Goal: Information Seeking & Learning: Learn about a topic

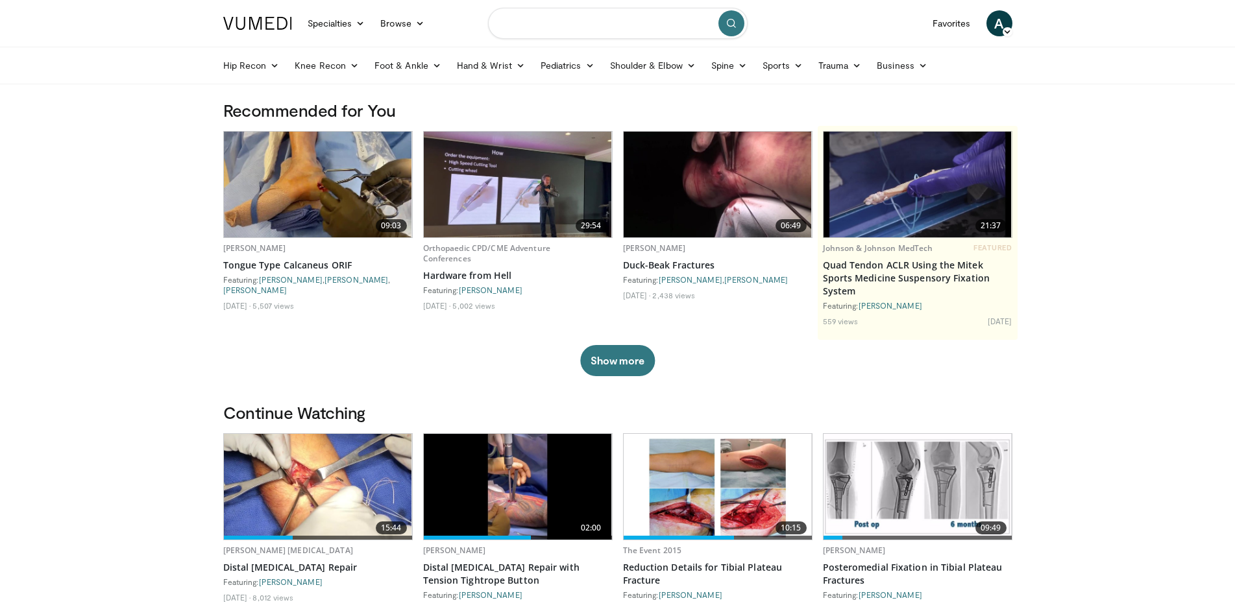
click at [546, 22] on input "Search topics, interventions" at bounding box center [618, 23] width 260 height 31
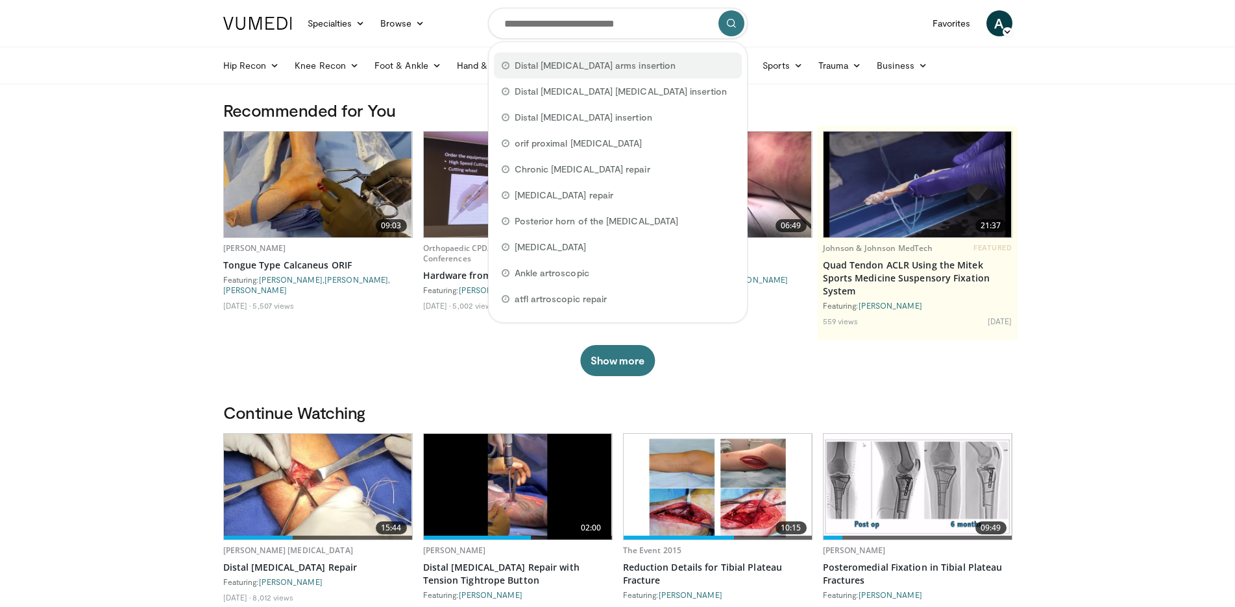
click at [579, 62] on span "Distal [MEDICAL_DATA] arms insertion" at bounding box center [596, 65] width 162 height 13
type input "**********"
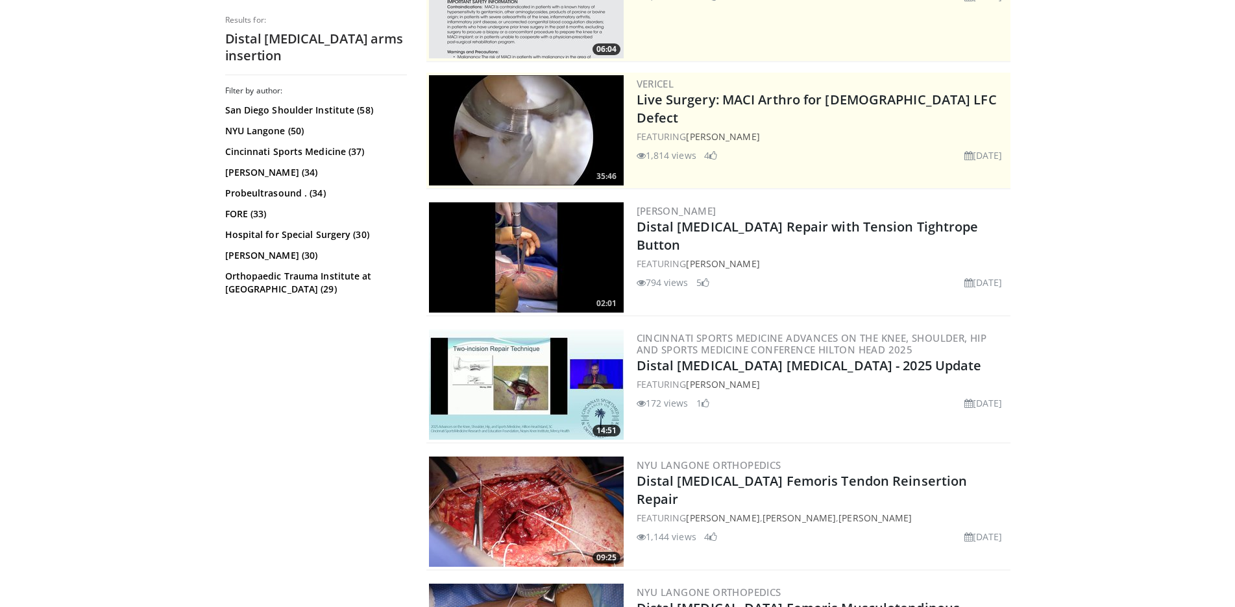
scroll to position [265, 0]
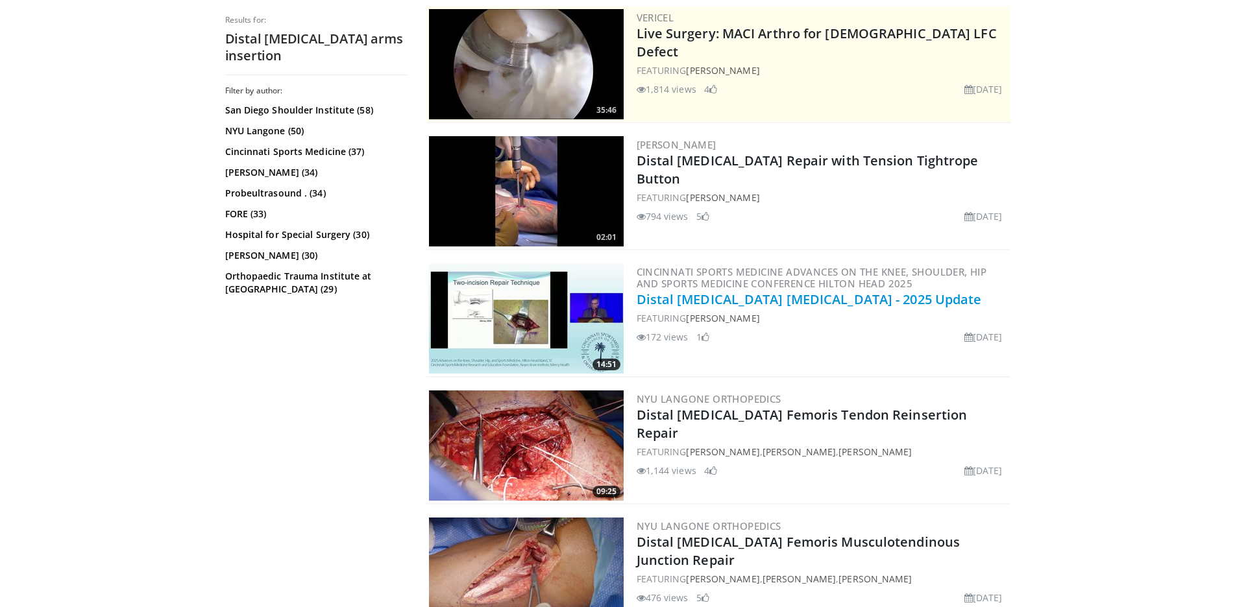
click at [746, 303] on link "Distal [MEDICAL_DATA] [MEDICAL_DATA] - 2025 Update" at bounding box center [809, 300] width 345 height 18
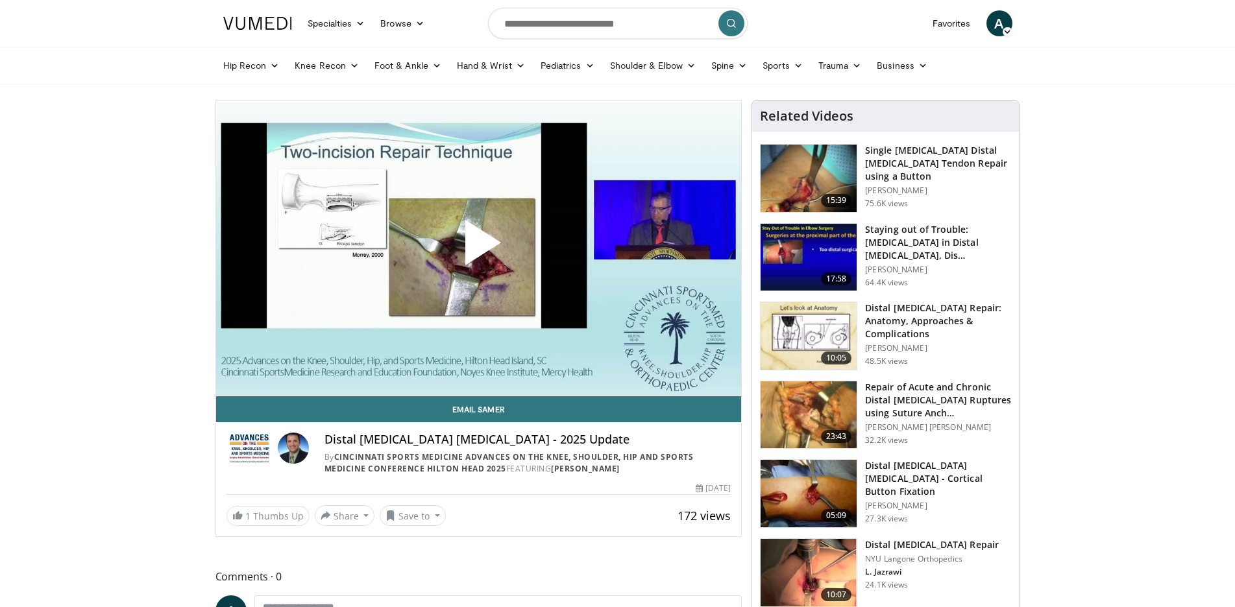
click at [478, 248] on span "Video Player" at bounding box center [478, 248] width 0 height 0
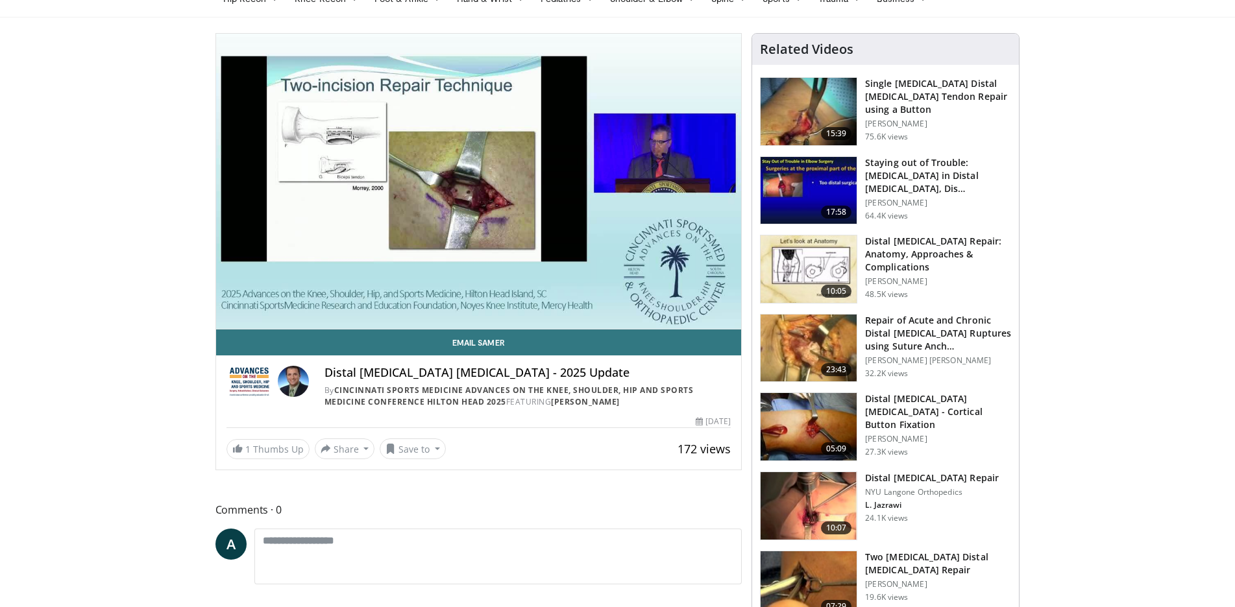
scroll to position [53, 0]
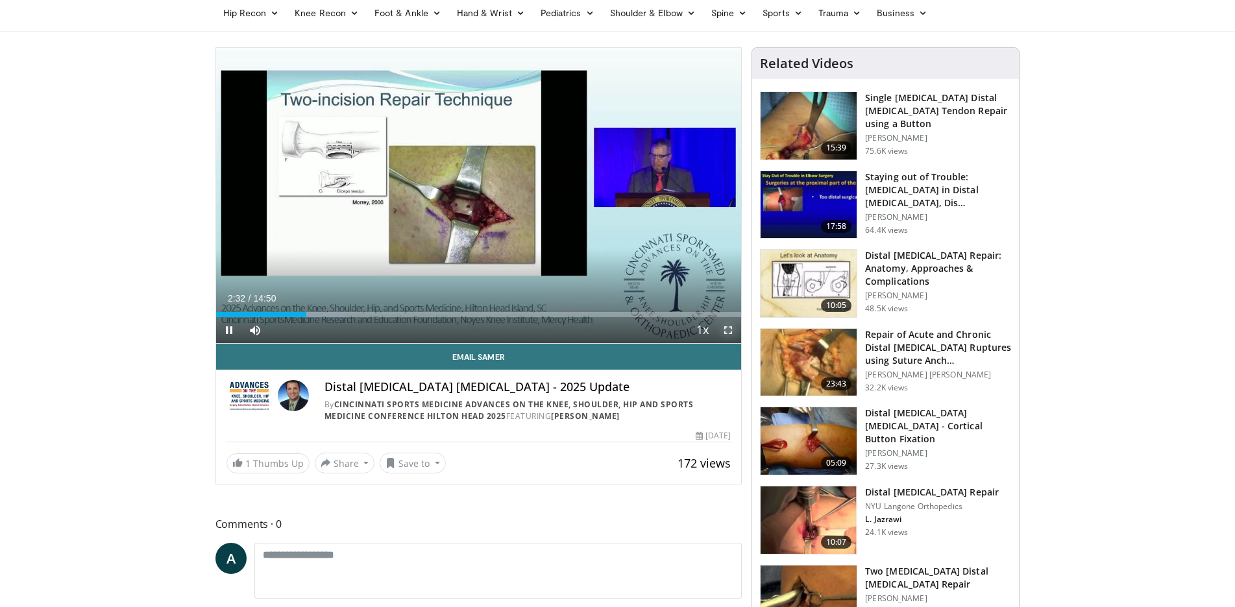
click at [728, 331] on span "Video Player" at bounding box center [728, 330] width 26 height 26
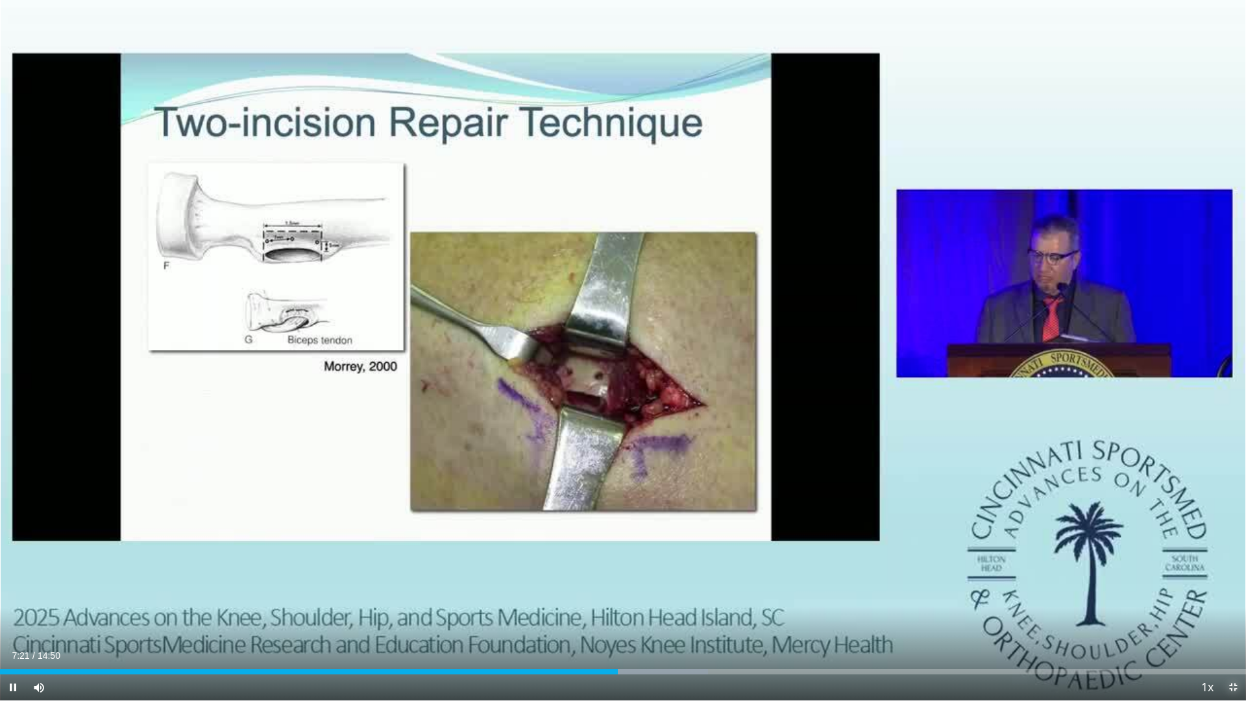
click at [1234, 607] on span "Video Player" at bounding box center [1233, 687] width 26 height 26
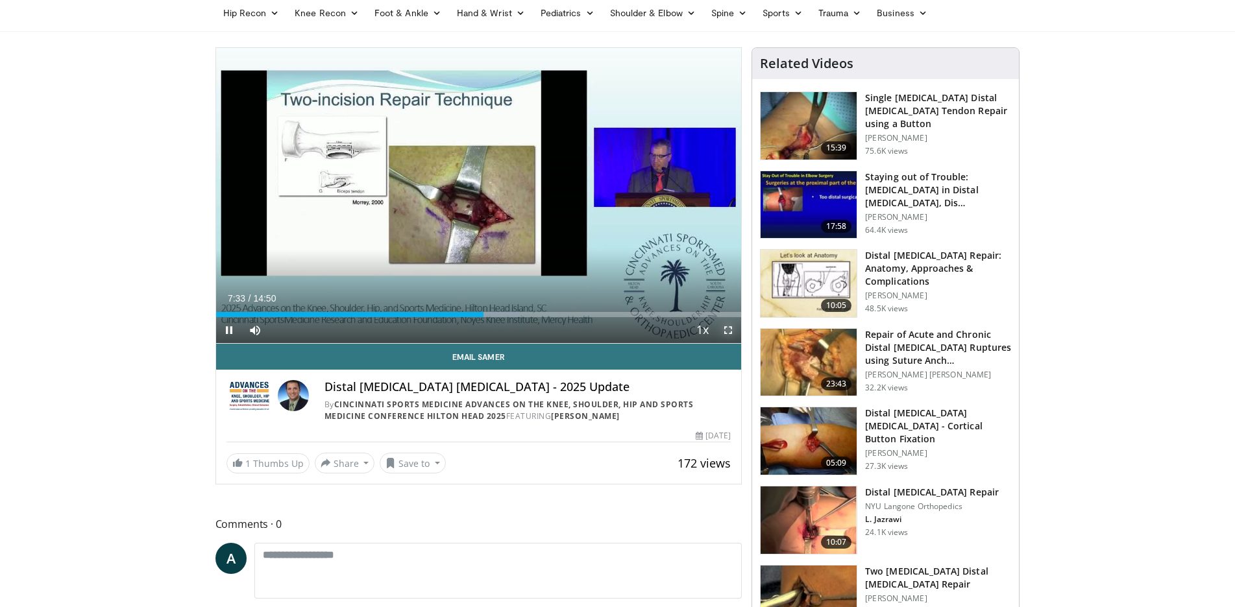
click at [725, 330] on span "Video Player" at bounding box center [728, 330] width 26 height 26
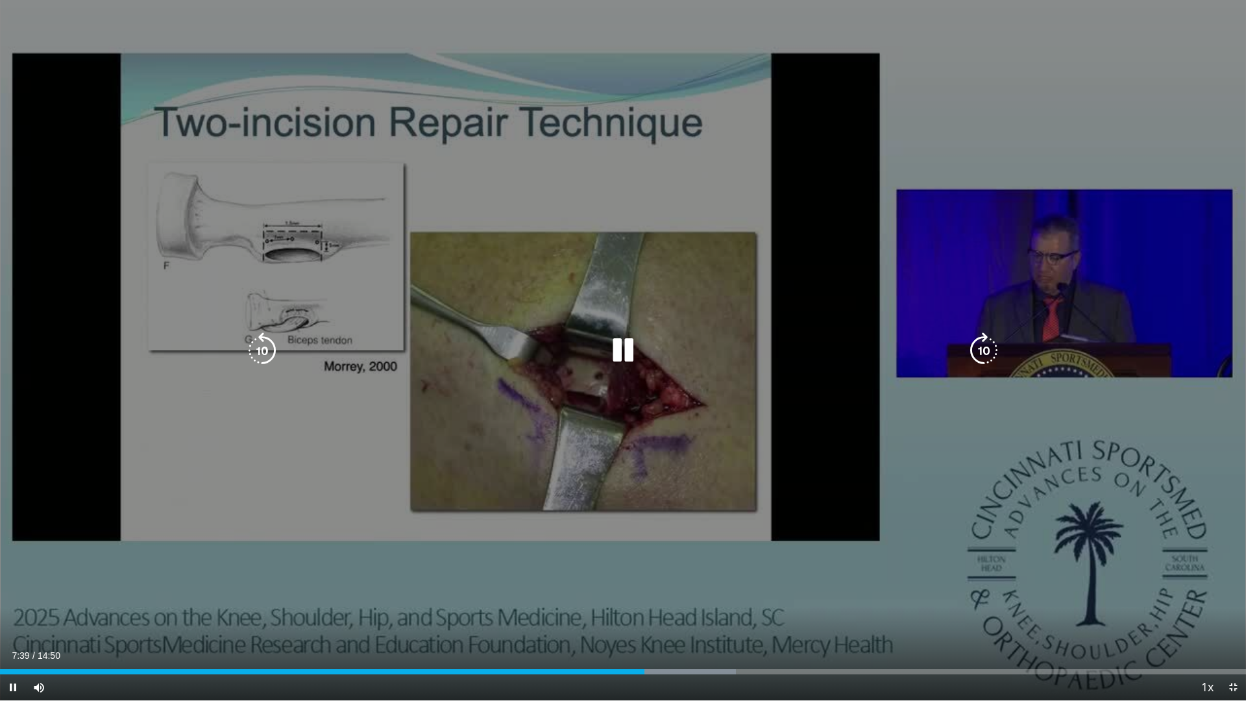
click at [710, 446] on div "10 seconds Tap to unmute" at bounding box center [623, 350] width 1246 height 700
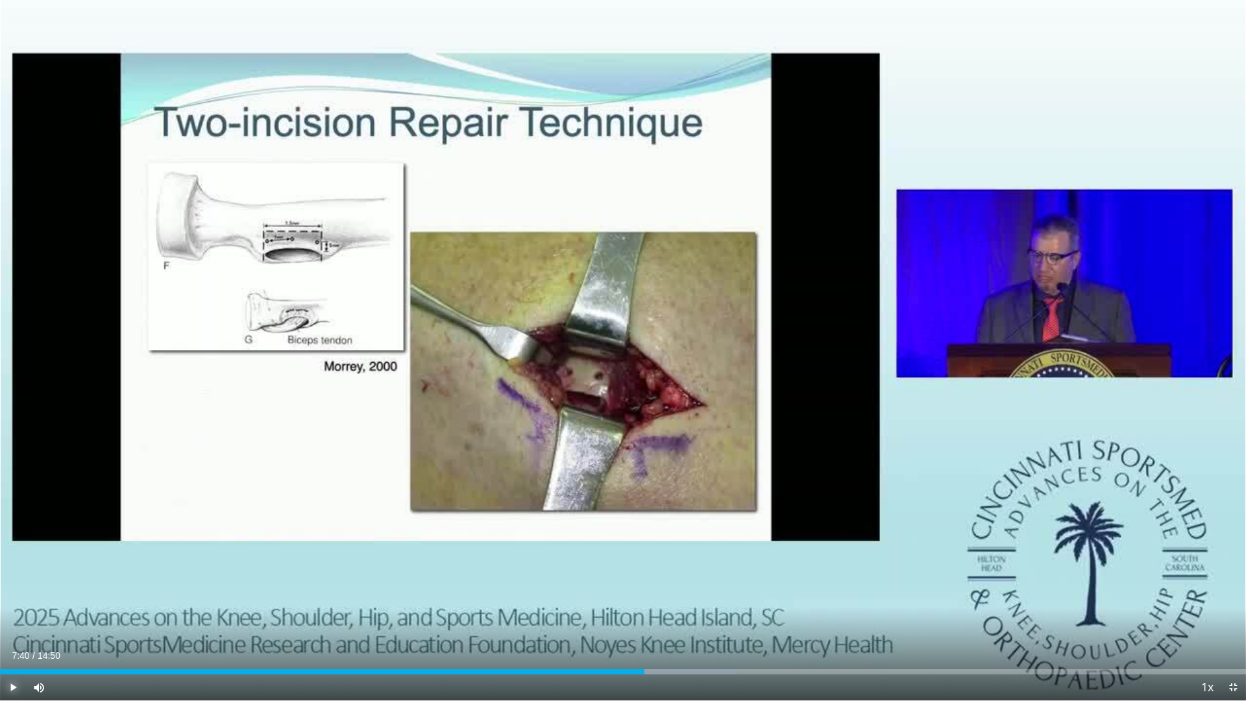
click at [10, 607] on span "Video Player" at bounding box center [13, 687] width 26 height 26
click at [1231, 607] on span "Video Player" at bounding box center [1233, 687] width 26 height 26
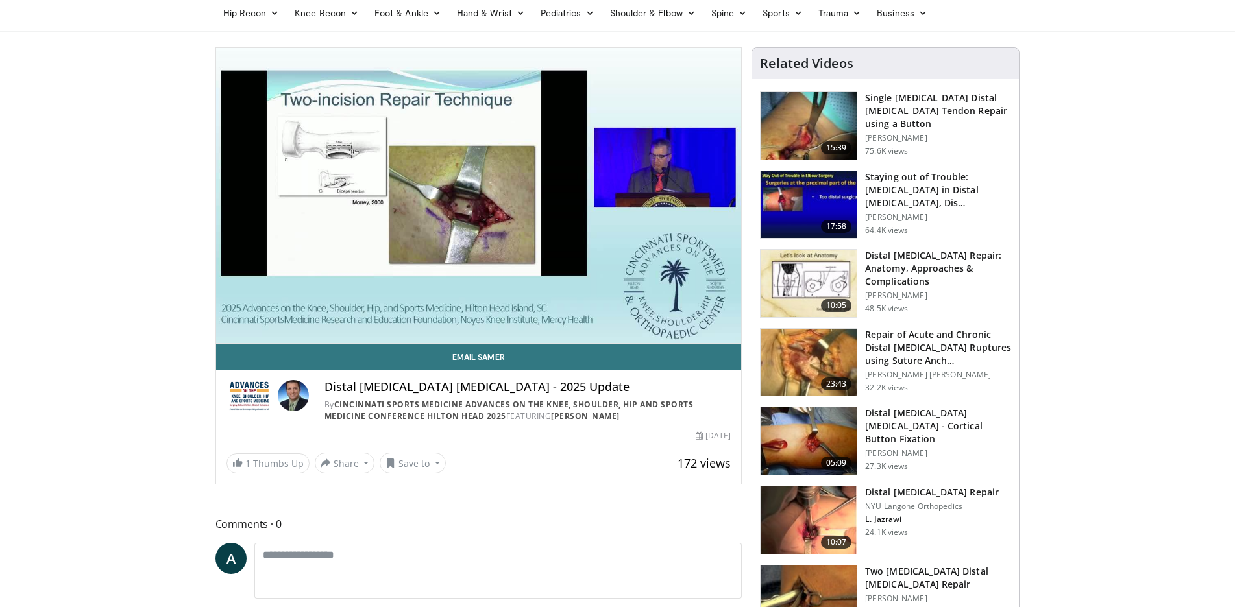
click at [946, 265] on h3 "Distal Biceps Repair: Anatomy, Approaches & Complications" at bounding box center [938, 268] width 146 height 39
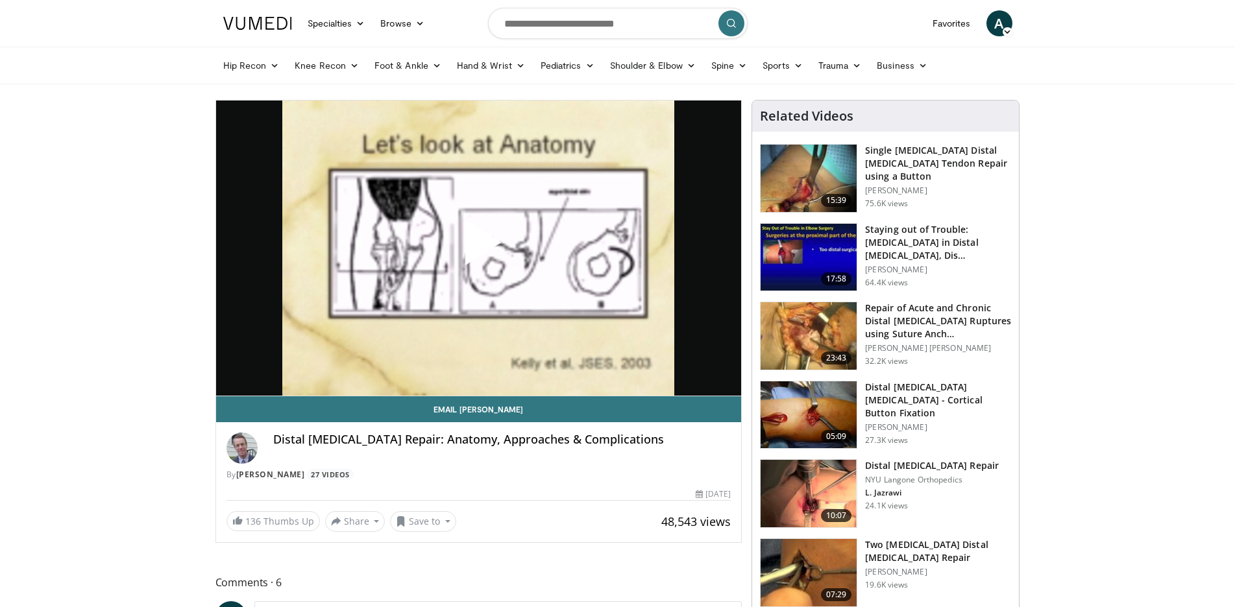
click at [478, 248] on span "Video Player" at bounding box center [478, 248] width 0 height 0
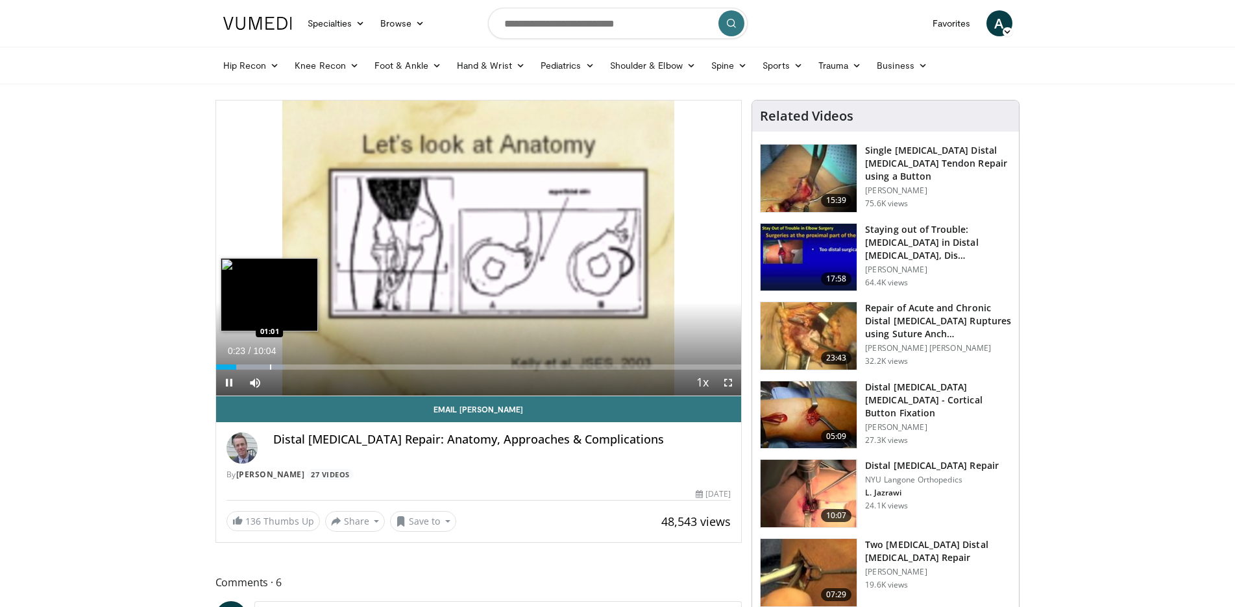
click at [269, 367] on div "Loaded : 13.20% 00:23 01:01" at bounding box center [479, 367] width 526 height 5
click at [291, 367] on div "Loaded : 21.45% 01:05 01:27" at bounding box center [479, 367] width 526 height 5
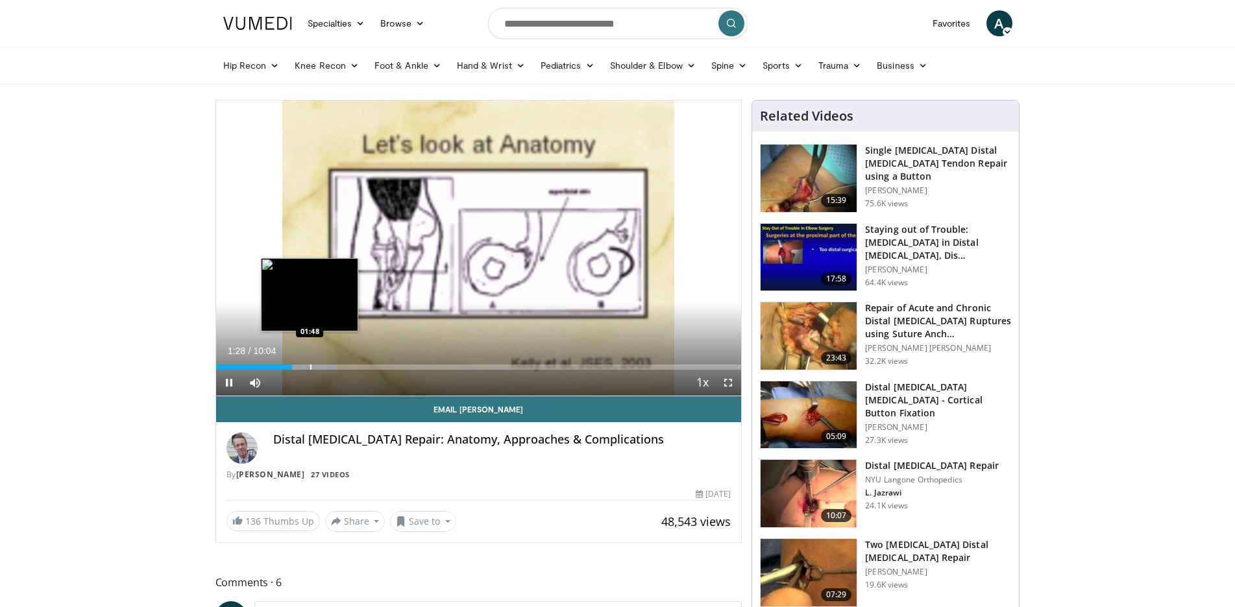
click at [309, 367] on div "Loaded : 23.10% 01:28 01:48" at bounding box center [479, 367] width 526 height 5
click at [335, 366] on div "Progress Bar" at bounding box center [335, 367] width 1 height 5
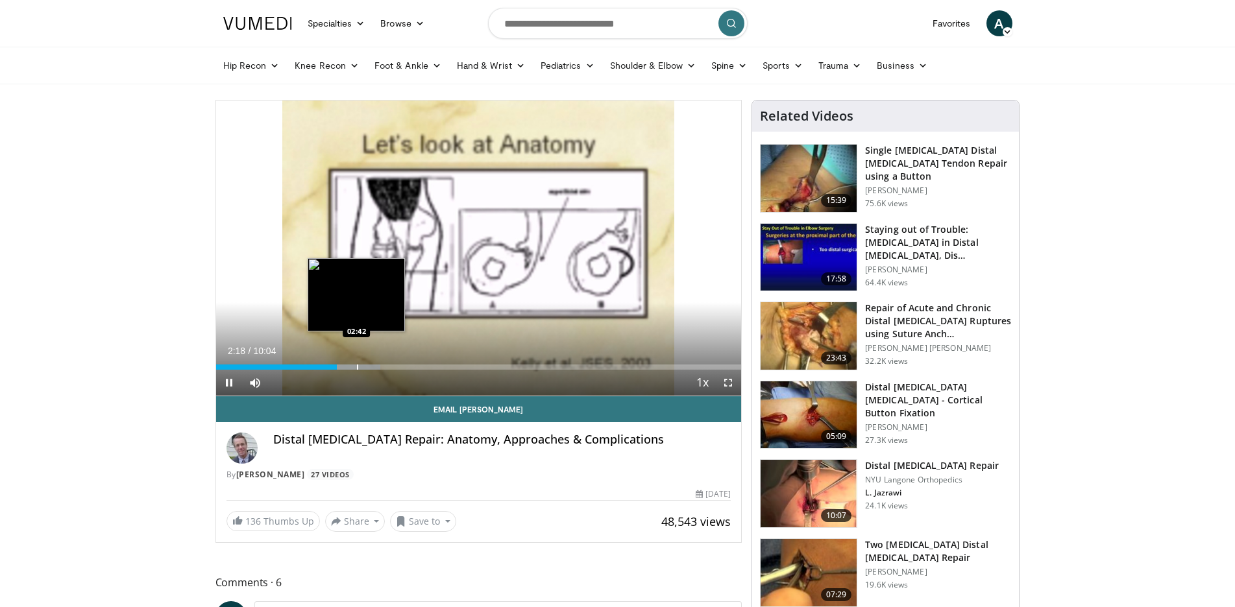
click at [359, 368] on div "Loaded : 31.36% 02:18 02:42" at bounding box center [479, 367] width 526 height 5
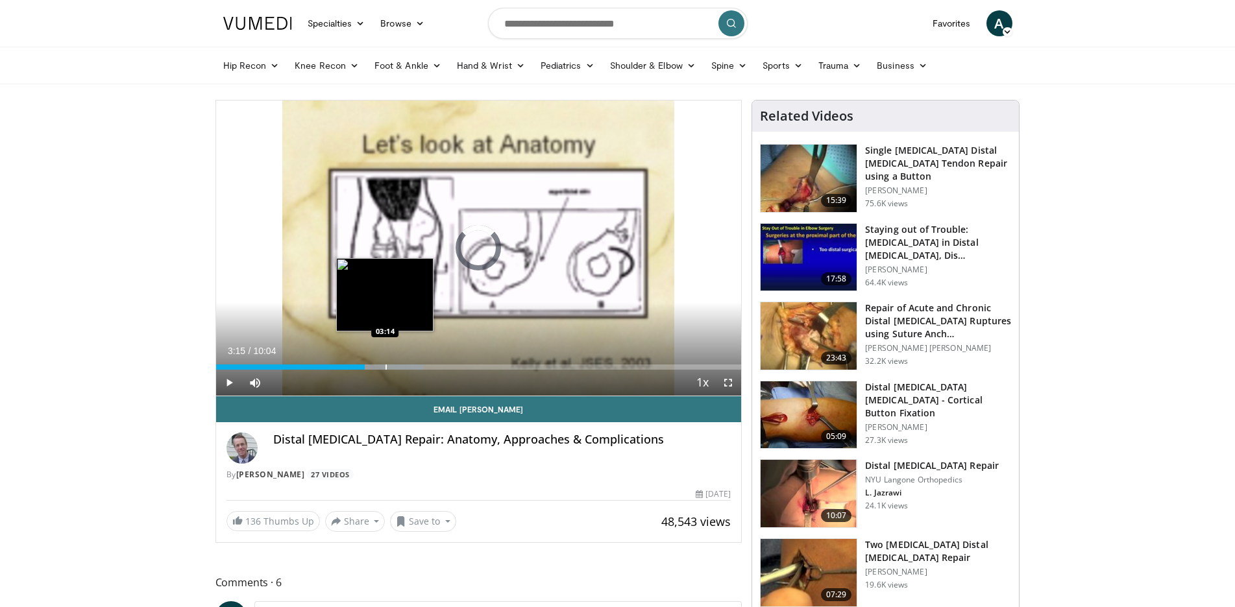
click at [385, 366] on div "Progress Bar" at bounding box center [385, 367] width 1 height 5
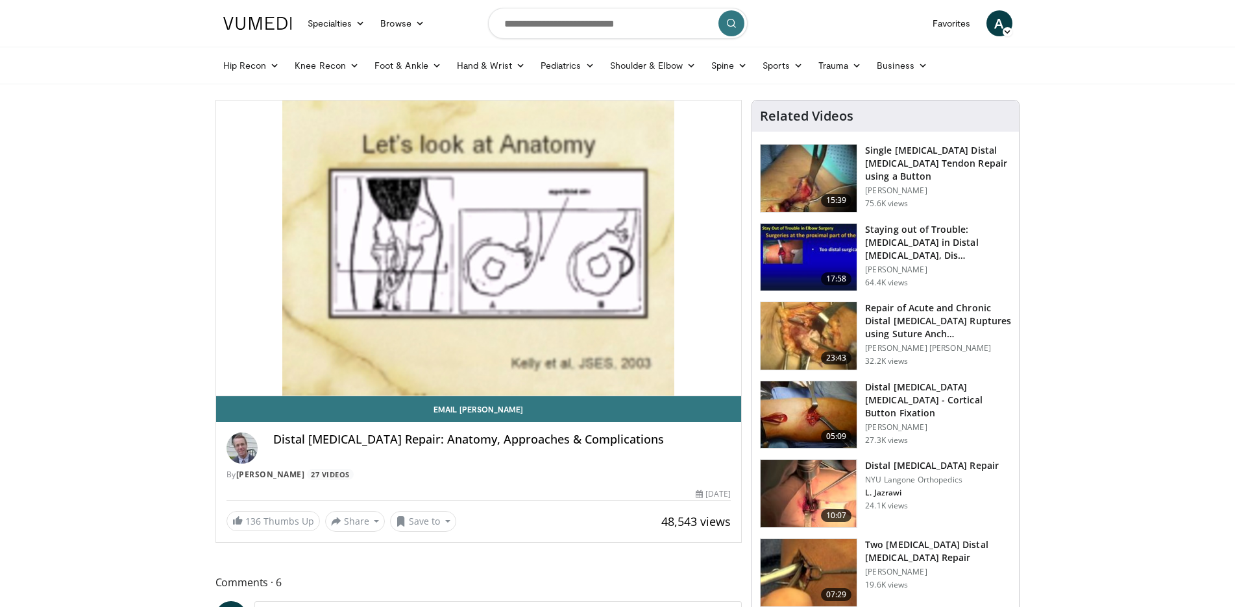
click at [398, 367] on video-js "**********" at bounding box center [479, 249] width 526 height 296
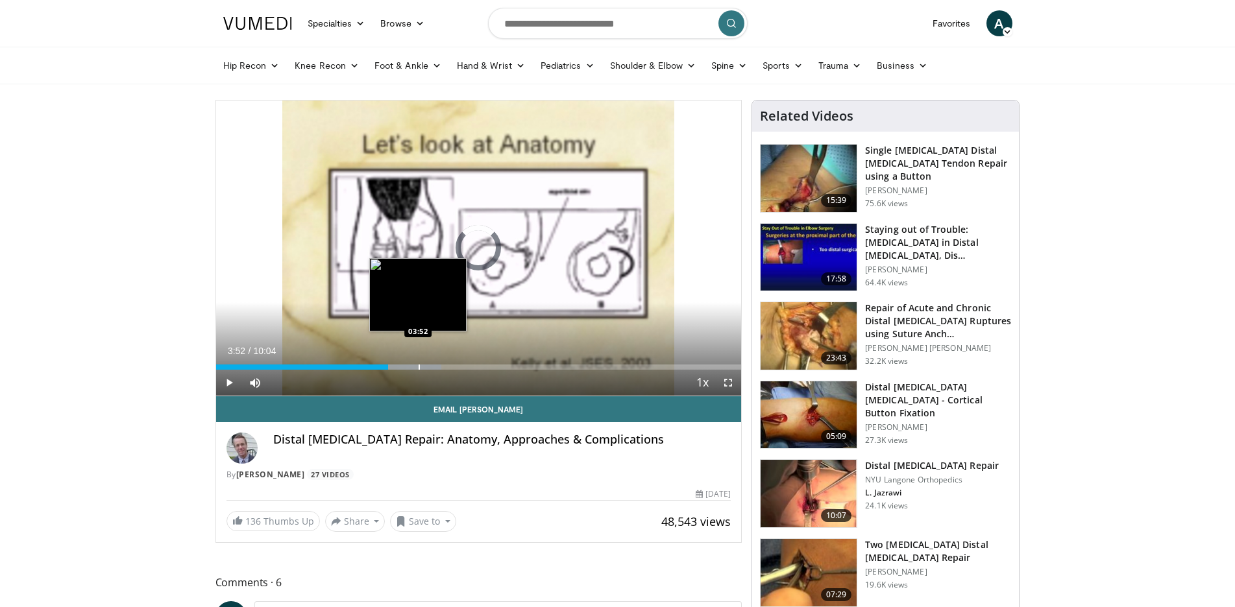
click at [418, 369] on div "Progress Bar" at bounding box center [400, 367] width 81 height 5
click at [441, 367] on div "Loaded : 52.82% 04:19 04:19" at bounding box center [479, 367] width 526 height 5
click at [447, 367] on div "Progress Bar" at bounding box center [454, 367] width 79 height 5
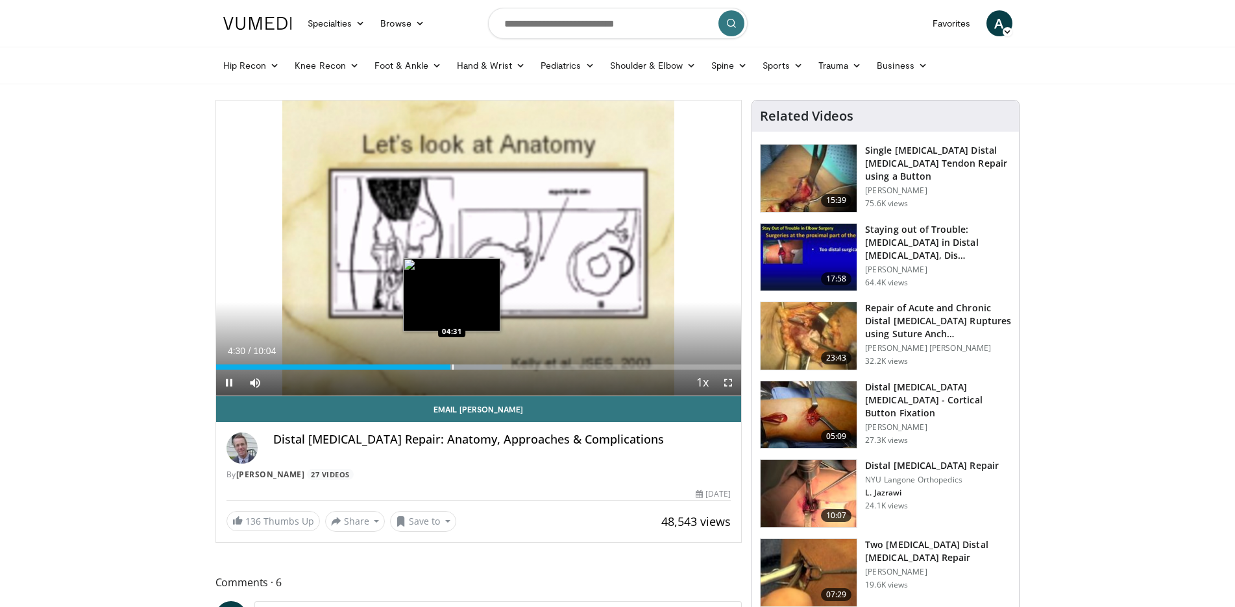
click at [452, 365] on div "Progress Bar" at bounding box center [463, 367] width 79 height 5
click at [459, 366] on div "10 seconds Tap to unmute" at bounding box center [479, 248] width 526 height 295
click at [459, 369] on div "Loaded : 56.12% 04:32 04:40" at bounding box center [479, 367] width 526 height 5
click at [466, 369] on div "Progress Bar" at bounding box center [472, 367] width 77 height 5
click at [473, 368] on div "Progress Bar" at bounding box center [473, 367] width 1 height 5
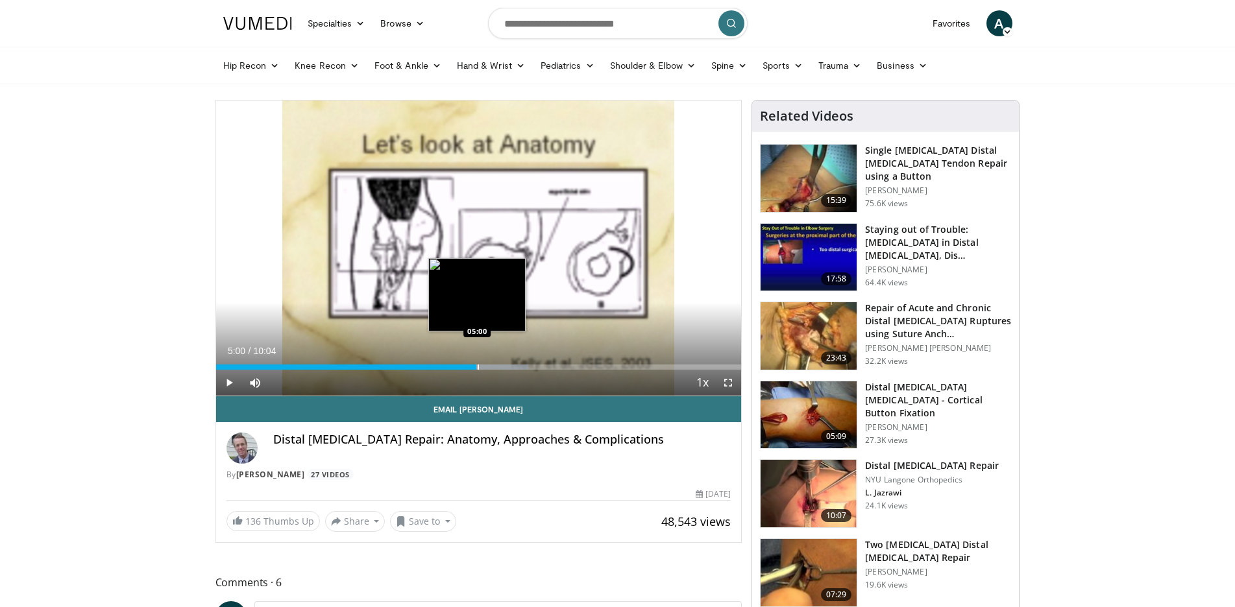
click at [477, 368] on div "Progress Bar" at bounding box center [488, 367] width 80 height 5
click at [485, 367] on div "Progress Bar" at bounding box center [485, 367] width 1 height 5
click at [492, 365] on div "Progress Bar" at bounding box center [503, 367] width 86 height 5
click at [507, 366] on div "Progress Bar" at bounding box center [503, 367] width 86 height 5
click at [512, 367] on div "Progress Bar" at bounding box center [512, 367] width 1 height 5
